Goal: Information Seeking & Learning: Check status

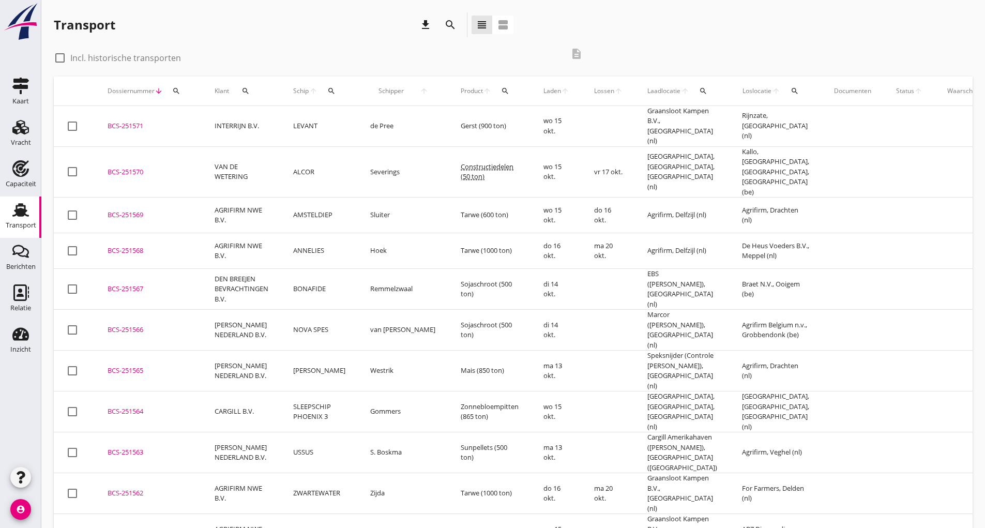
click at [423, 19] on icon "download" at bounding box center [425, 25] width 12 height 12
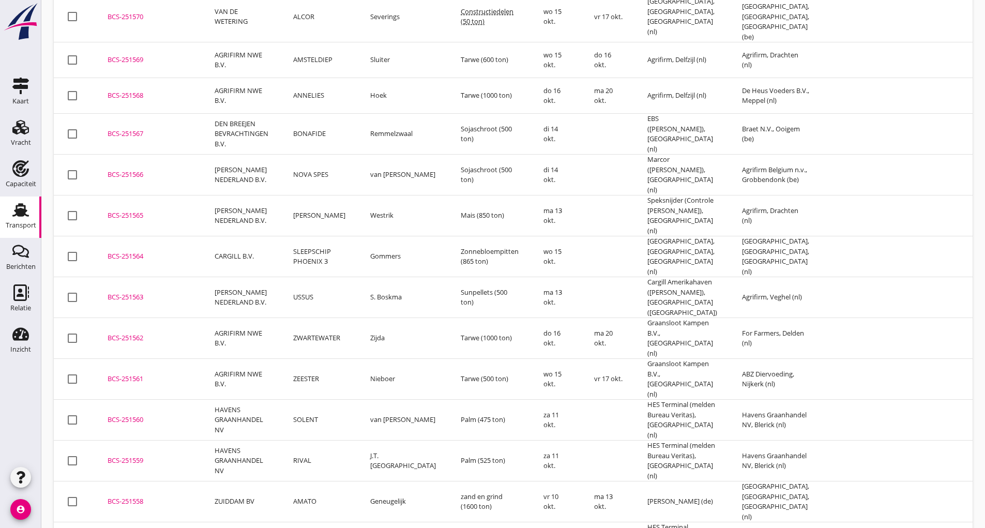
scroll to position [258, 0]
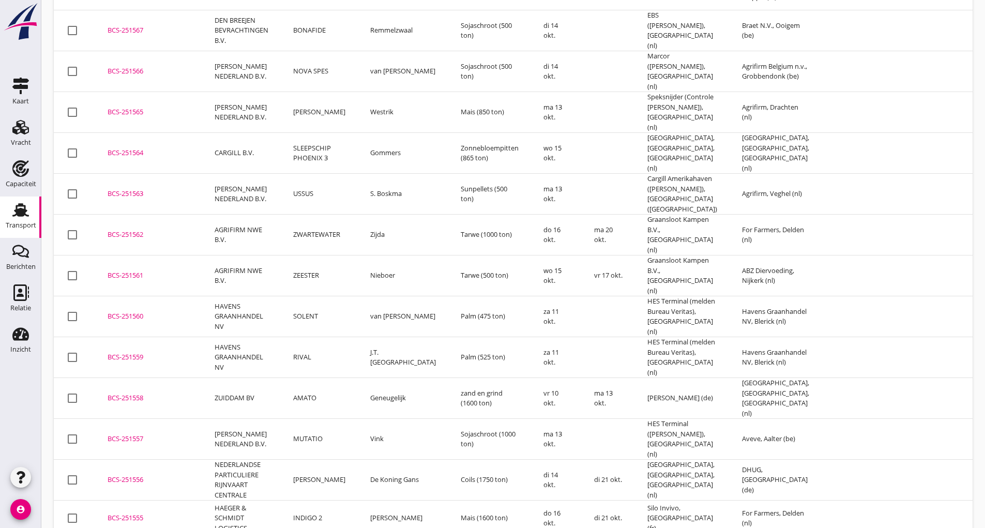
click at [139, 107] on div "BCS-251565" at bounding box center [149, 112] width 82 height 10
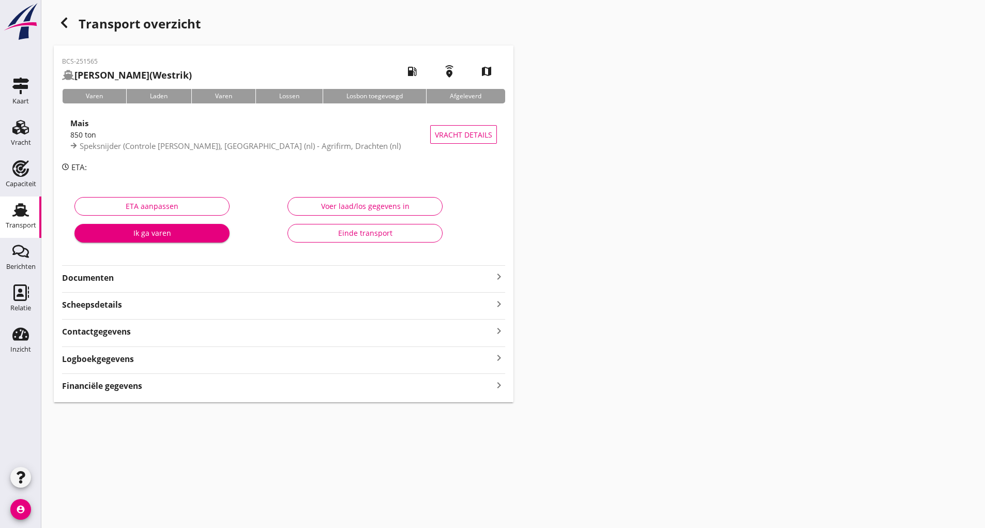
click at [174, 389] on div "Financiële gegevens keyboard_arrow_right" at bounding box center [283, 385] width 443 height 14
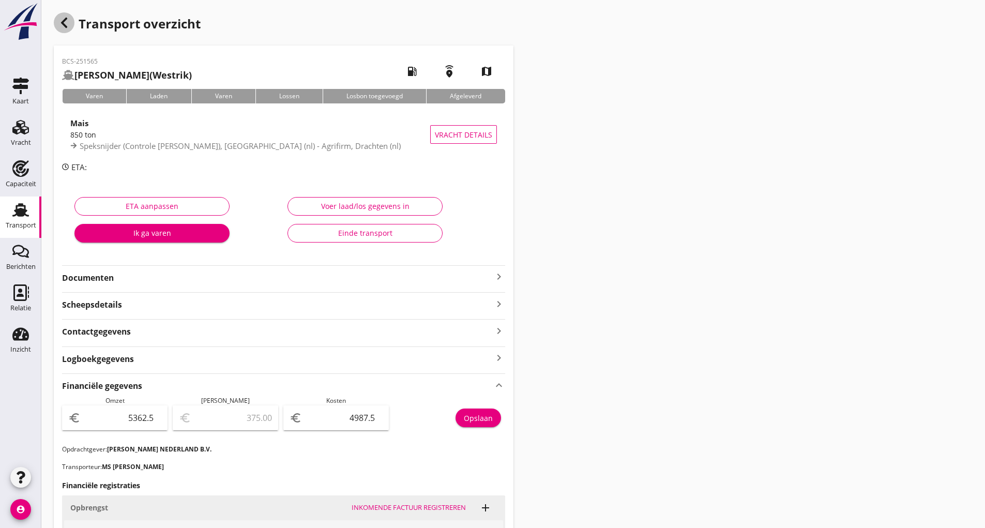
click at [68, 25] on icon "button" at bounding box center [64, 23] width 12 height 12
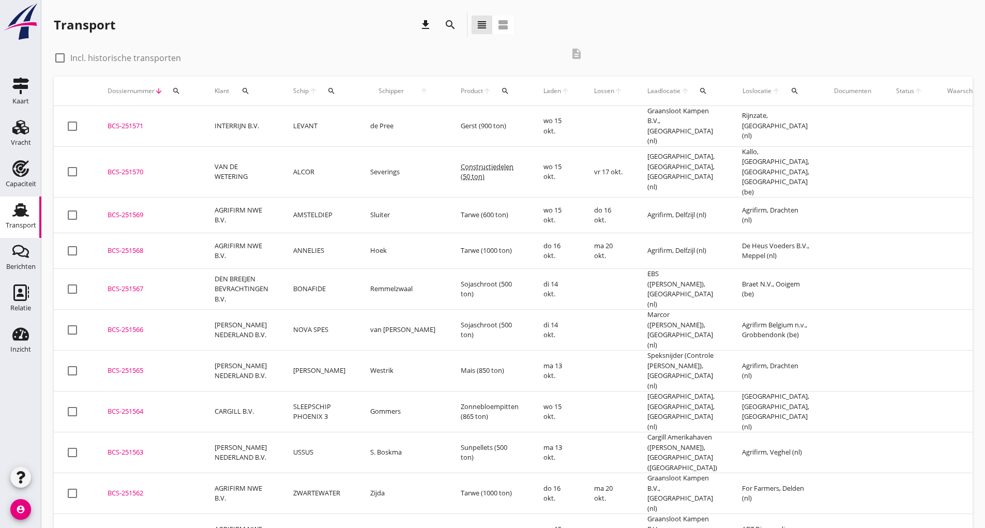
click at [135, 325] on div "BCS-251566" at bounding box center [149, 330] width 82 height 10
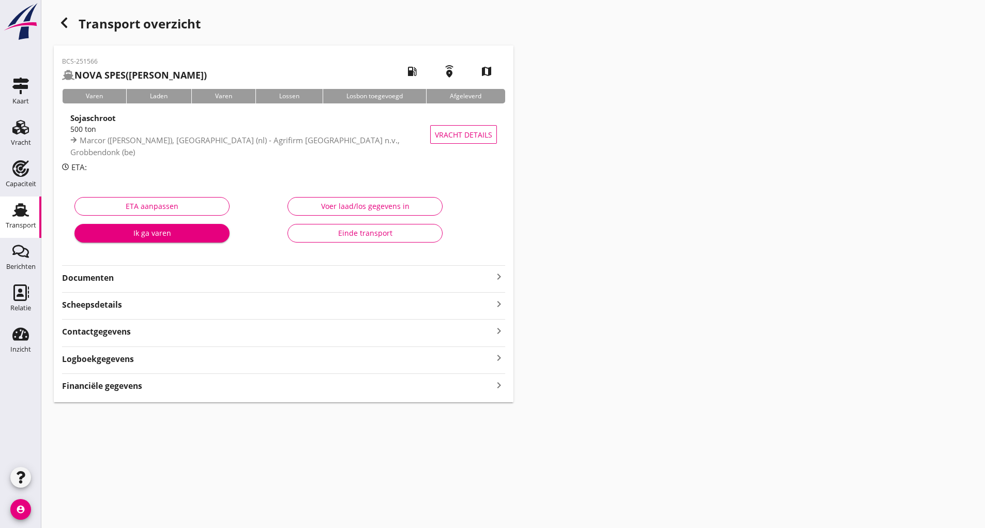
click at [147, 389] on div "Financiële gegevens keyboard_arrow_right" at bounding box center [283, 385] width 443 height 14
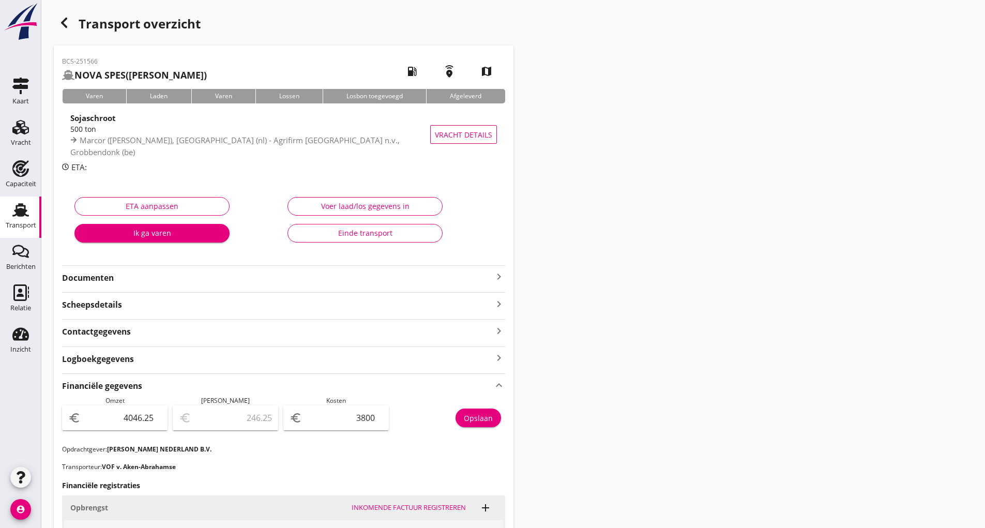
click at [65, 23] on icon "button" at bounding box center [64, 23] width 12 height 12
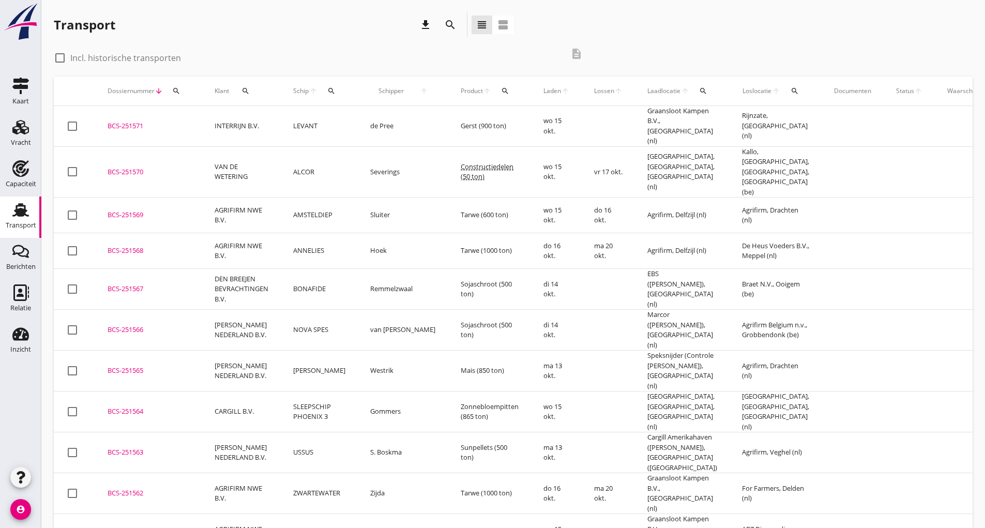
click at [131, 284] on div "BCS-251567" at bounding box center [149, 289] width 82 height 10
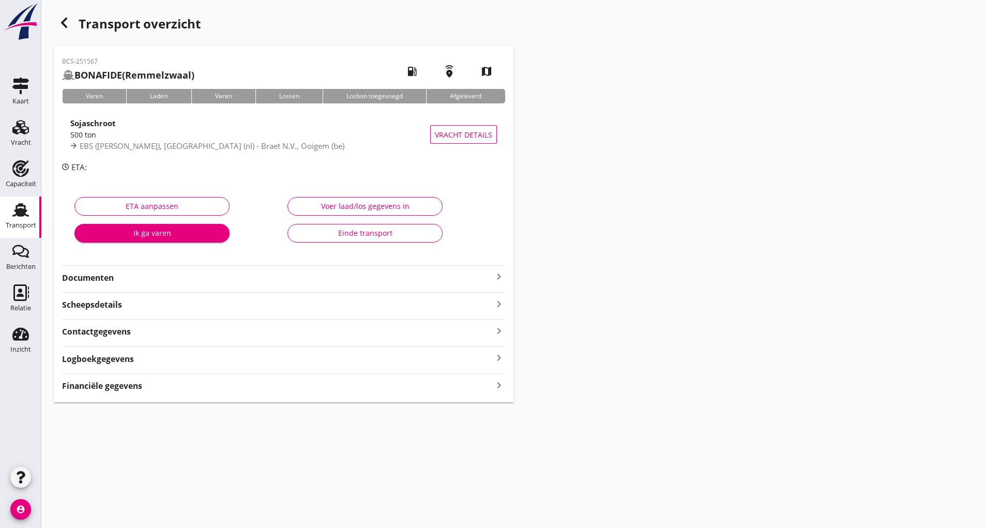
click at [140, 389] on strong "Financiële gegevens" at bounding box center [102, 386] width 80 height 12
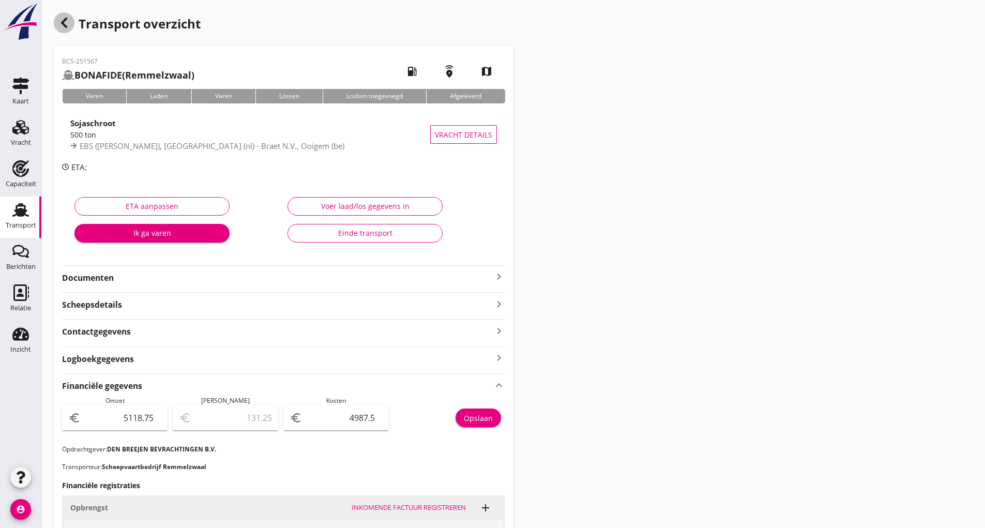
click at [65, 27] on use "button" at bounding box center [64, 23] width 6 height 10
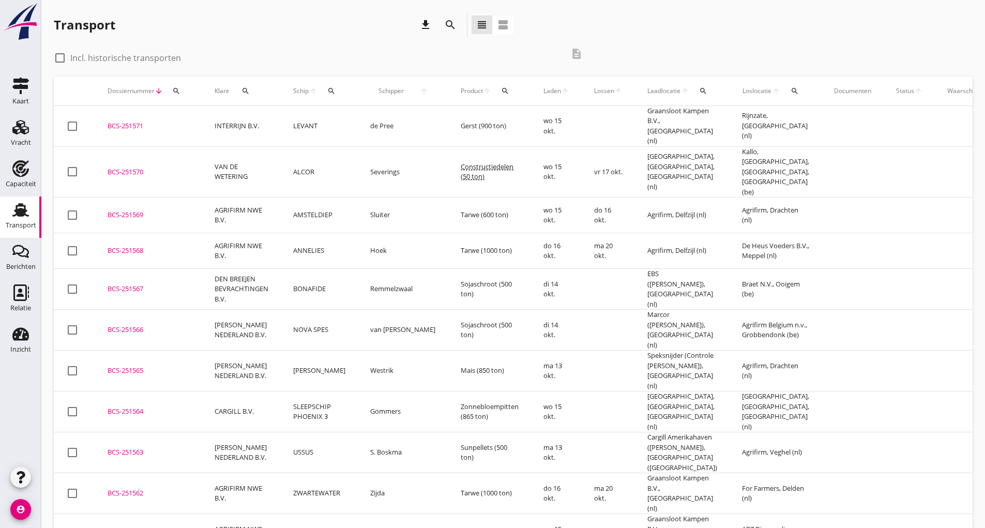
click at [139, 246] on div "BCS-251568" at bounding box center [149, 251] width 82 height 10
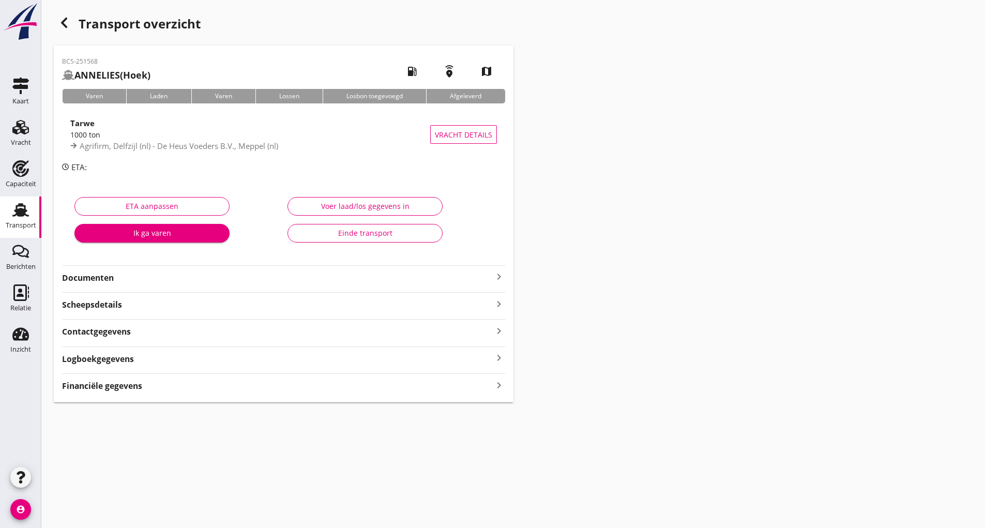
click at [132, 383] on strong "Financiële gegevens" at bounding box center [102, 386] width 80 height 12
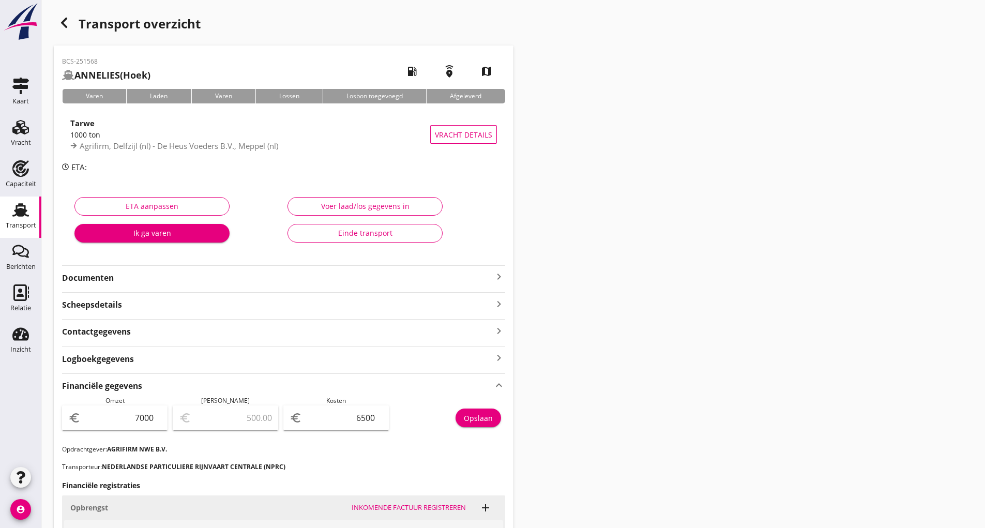
click at [64, 19] on icon "button" at bounding box center [64, 23] width 12 height 12
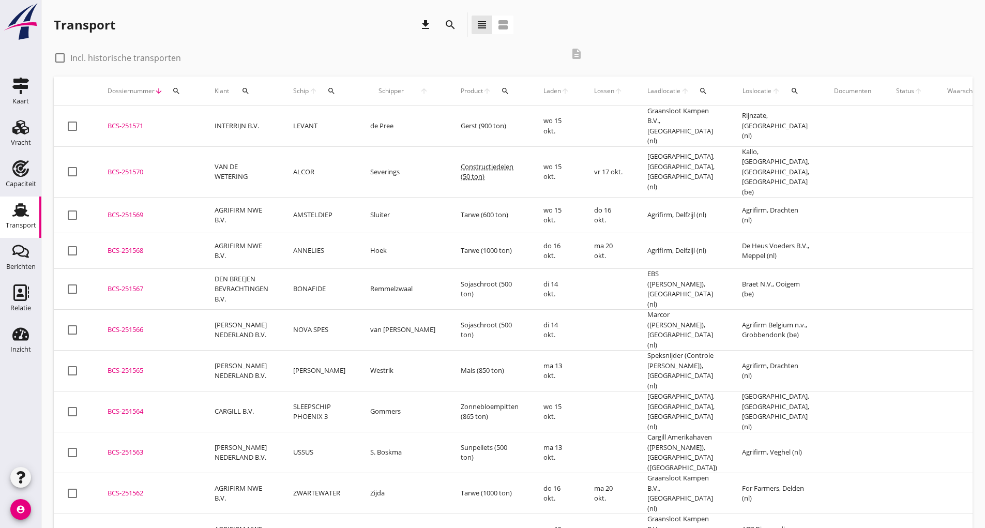
click at [136, 210] on div "BCS-251569" at bounding box center [149, 215] width 82 height 10
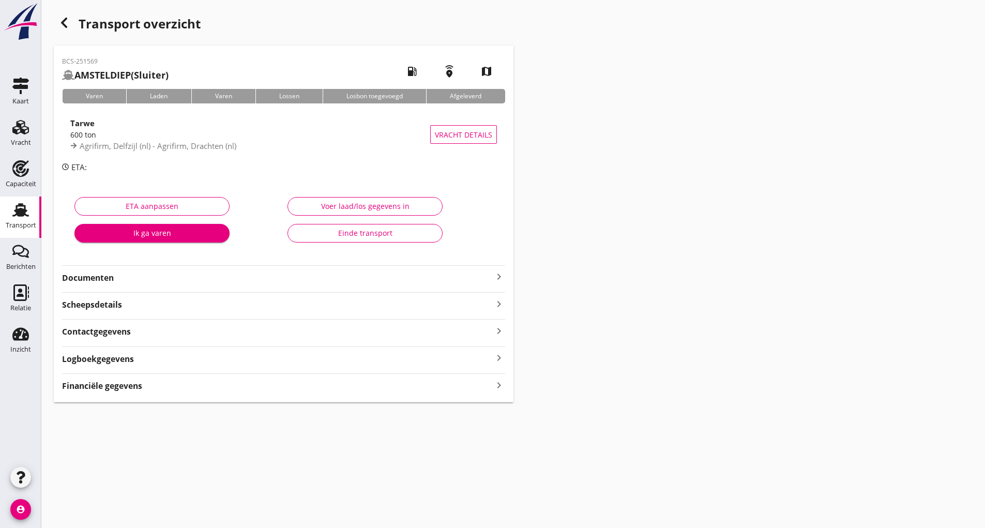
click at [137, 384] on strong "Financiële gegevens" at bounding box center [102, 386] width 80 height 12
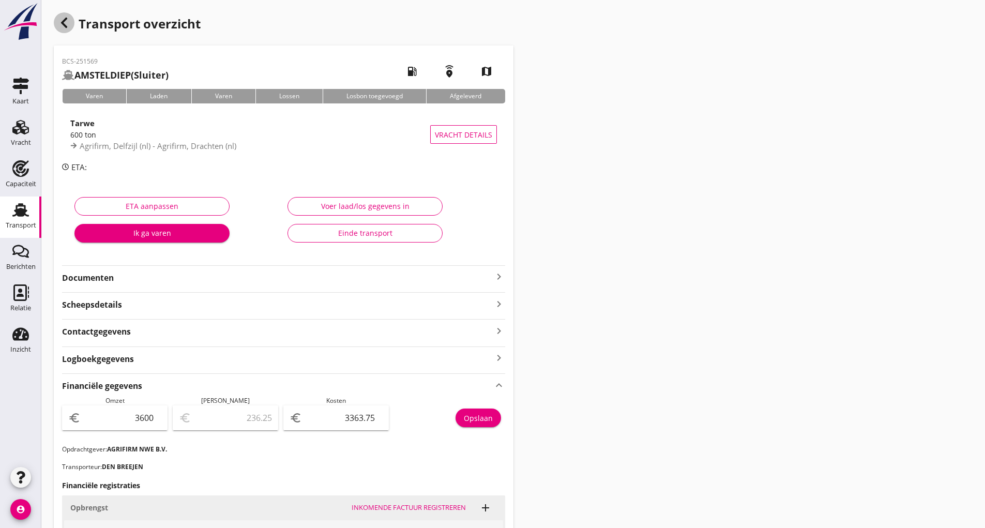
click at [64, 24] on use "button" at bounding box center [64, 23] width 6 height 10
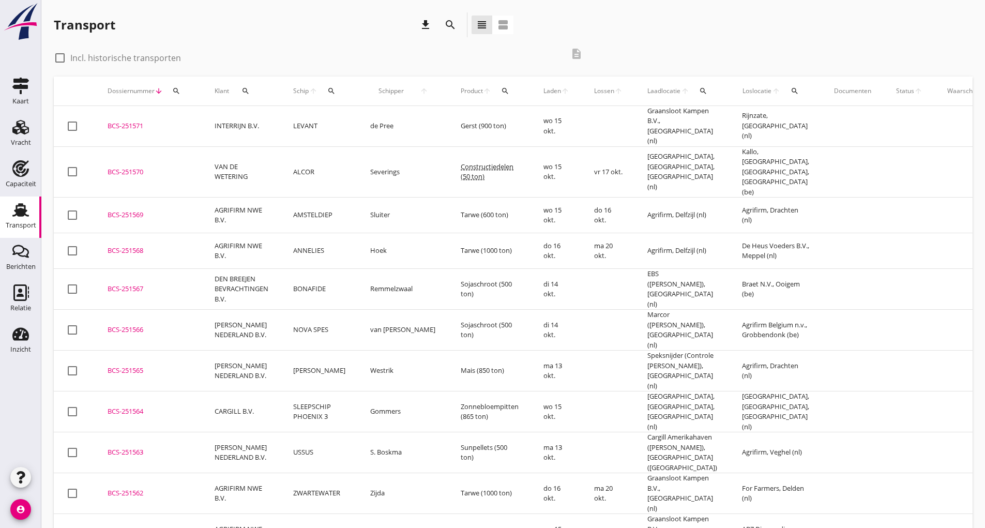
click at [132, 167] on div "BCS-251570" at bounding box center [149, 172] width 82 height 10
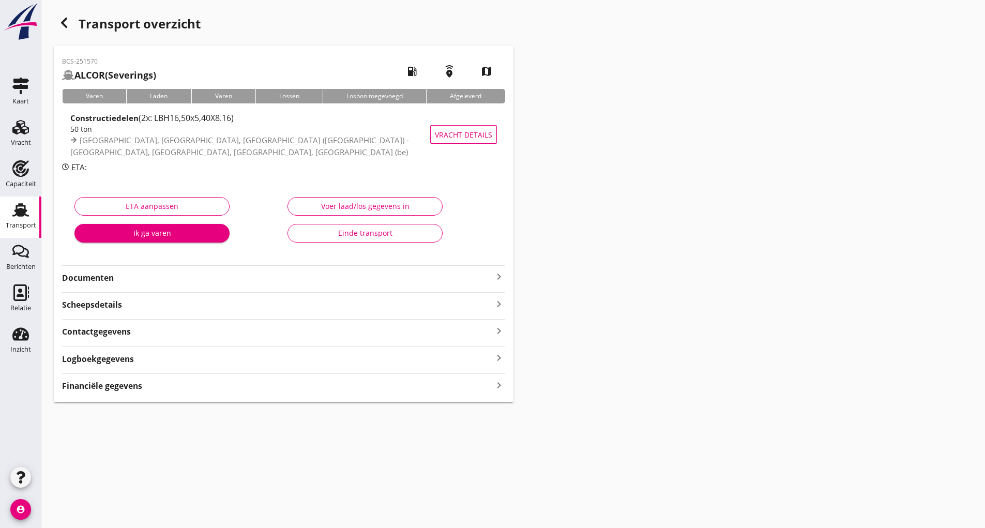
click at [145, 386] on div "Financiële gegevens keyboard_arrow_right" at bounding box center [283, 385] width 443 height 14
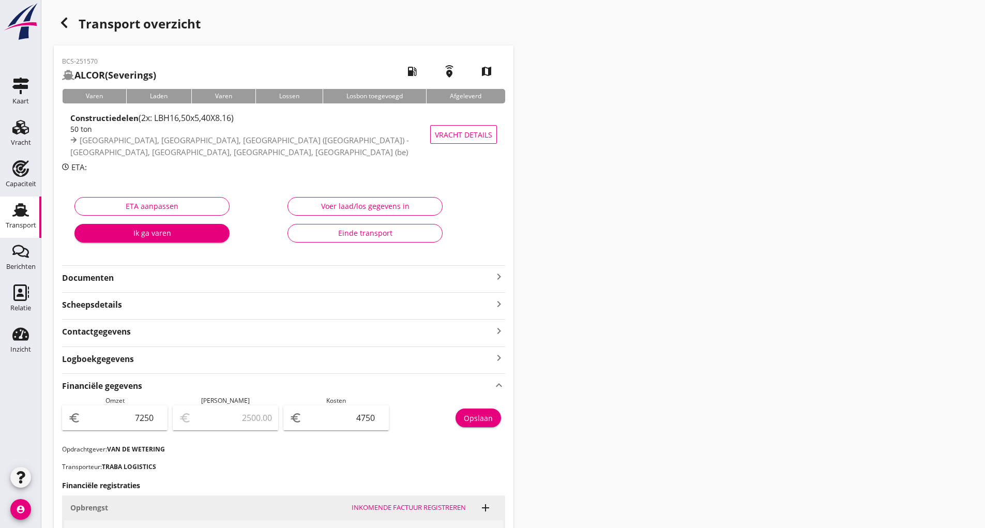
click at [61, 26] on icon "button" at bounding box center [64, 23] width 12 height 12
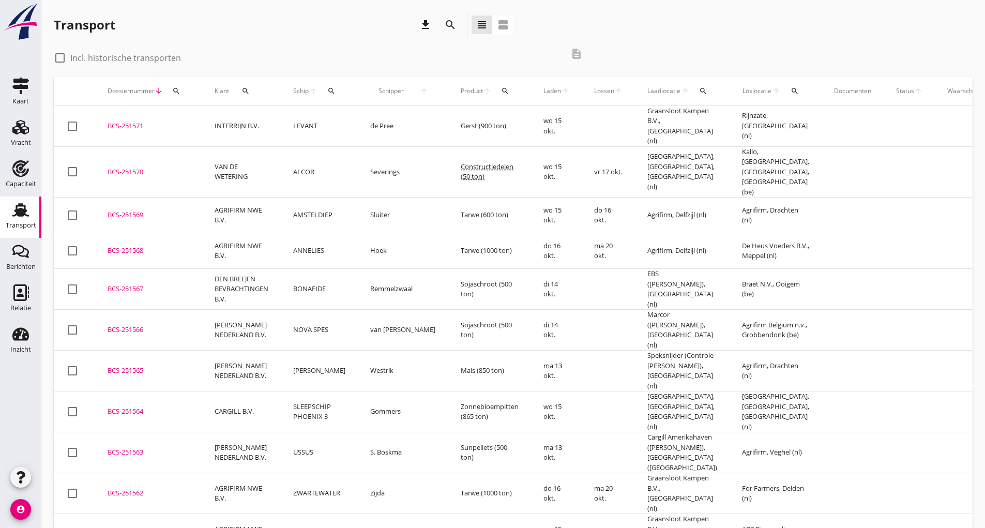
click at [134, 129] on td "BCS-251571 upload_file Drop hier uw bestand om het aan het dossier toe te voegen" at bounding box center [148, 126] width 107 height 41
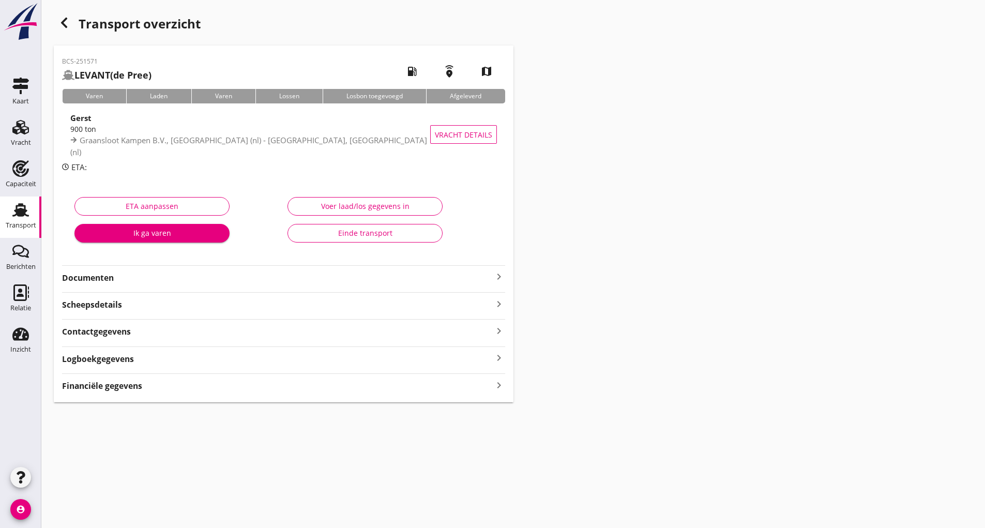
drag, startPoint x: 158, startPoint y: 390, endPoint x: 159, endPoint y: 395, distance: 5.2
click at [158, 390] on div "Financiële gegevens keyboard_arrow_right" at bounding box center [283, 385] width 443 height 14
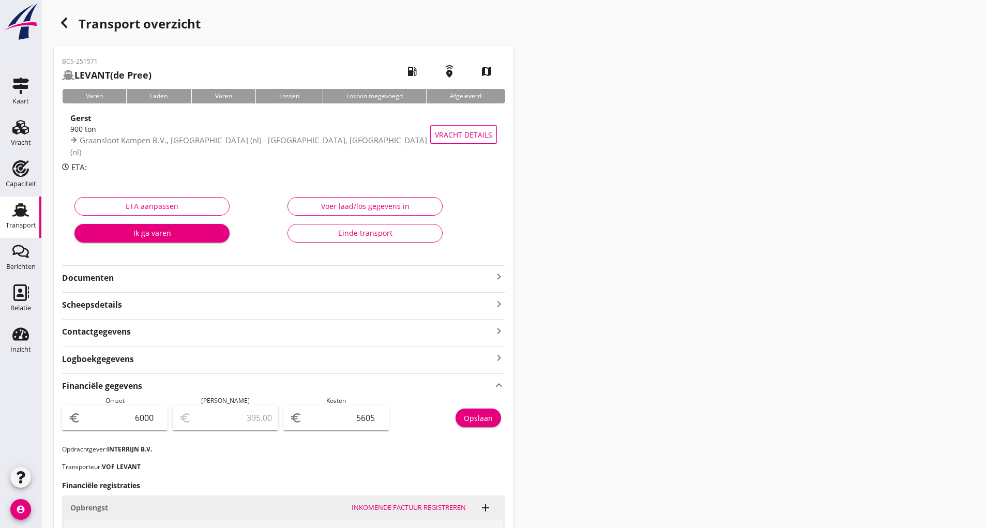
click at [894, 19] on div "Transport overzicht BCS-251571 LEVANT (de Pree) local_gas_station emergency_sha…" at bounding box center [512, 377] width 943 height 755
click at [58, 25] on div "button" at bounding box center [64, 22] width 21 height 21
